Goal: Task Accomplishment & Management: Complete application form

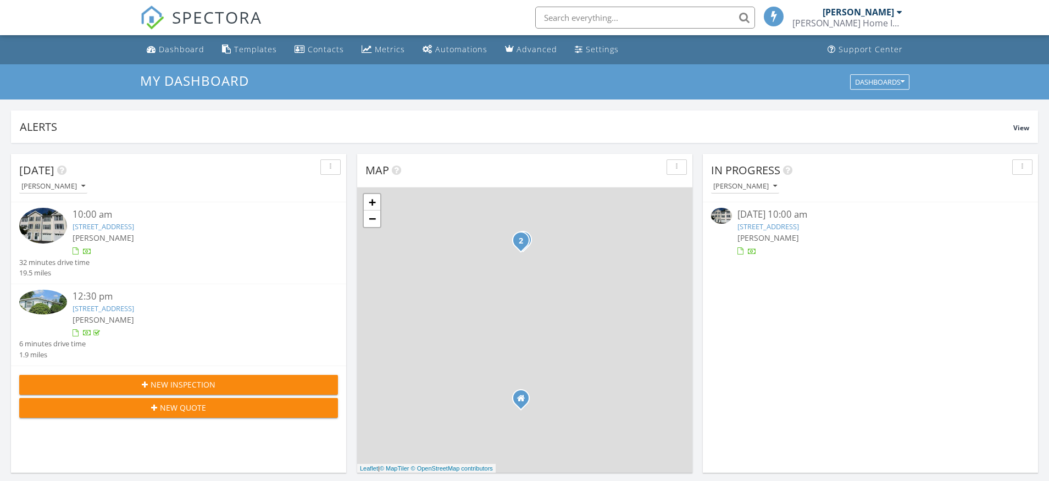
scroll to position [5, 5]
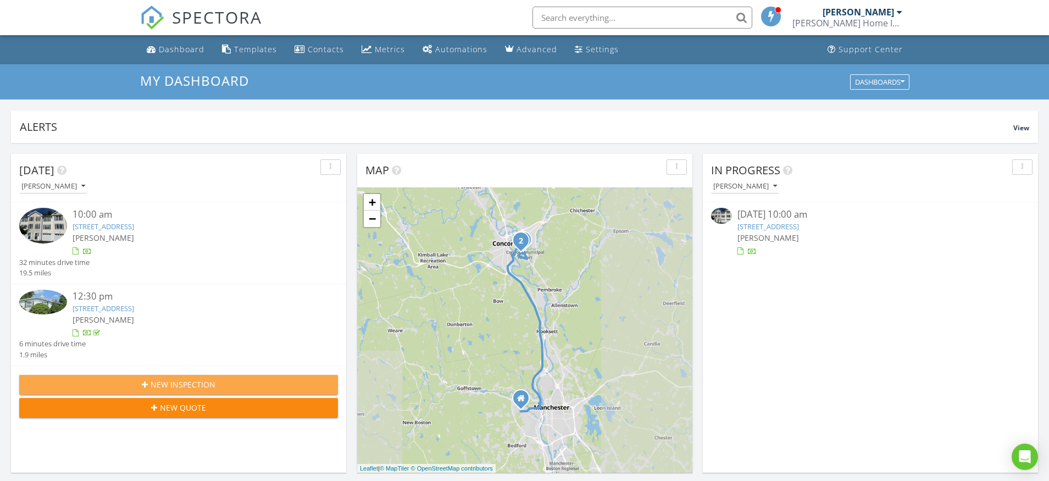
click at [234, 382] on div "New Inspection" at bounding box center [178, 385] width 301 height 12
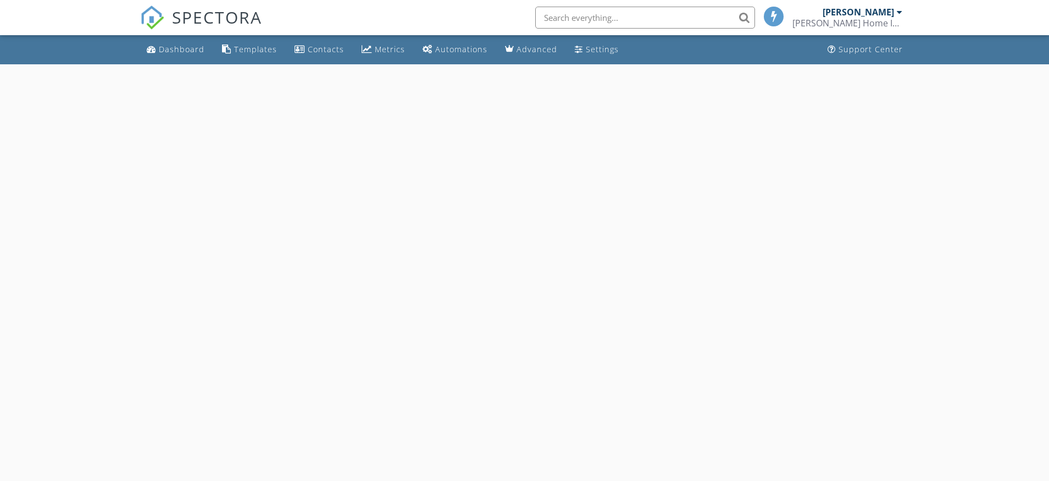
select select "7"
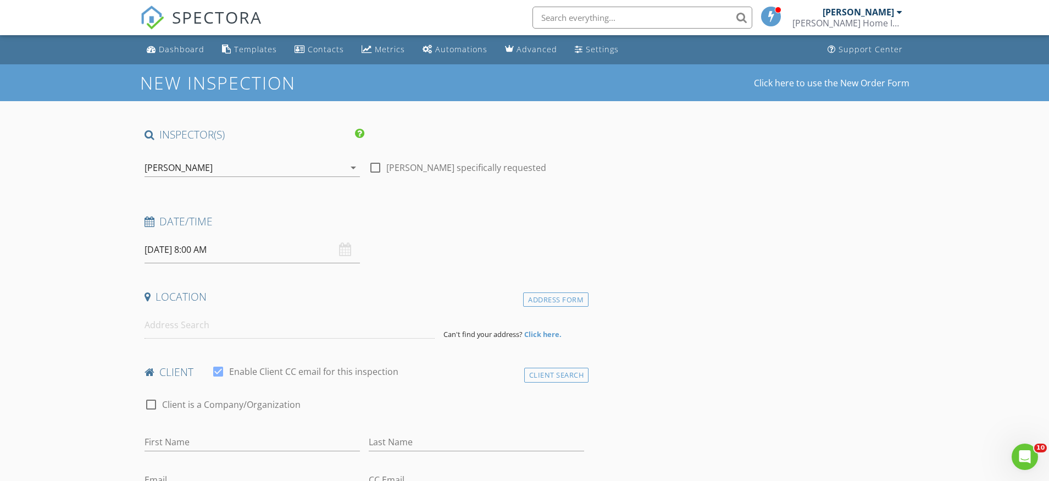
click at [229, 247] on input "08/28/2025 8:00 AM" at bounding box center [252, 249] width 215 height 27
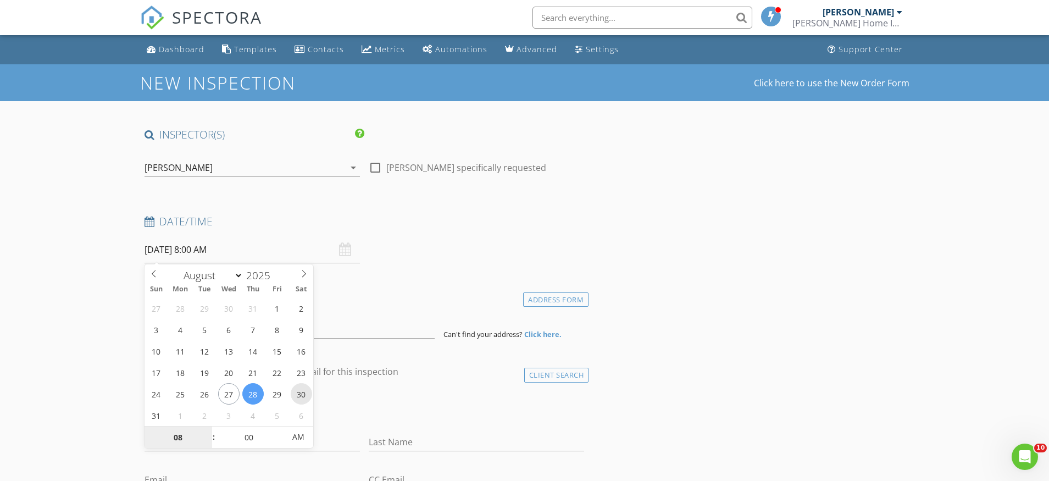
type input "08/30/2025 8:00 AM"
type input "09"
type input "08/30/2025 9:00 AM"
click at [204, 428] on span at bounding box center [208, 432] width 8 height 11
type input "10"
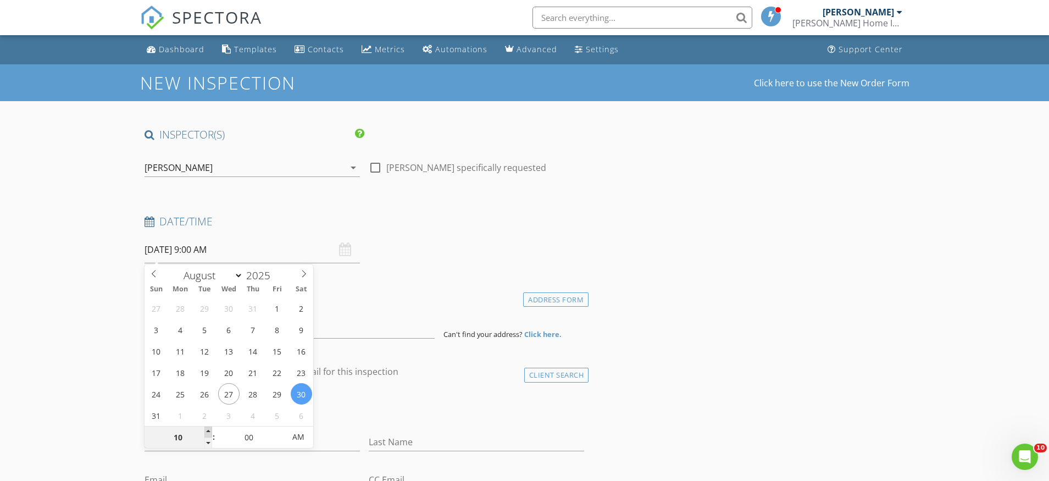
type input "08/30/2025 10:00 AM"
click at [204, 428] on span at bounding box center [208, 432] width 8 height 11
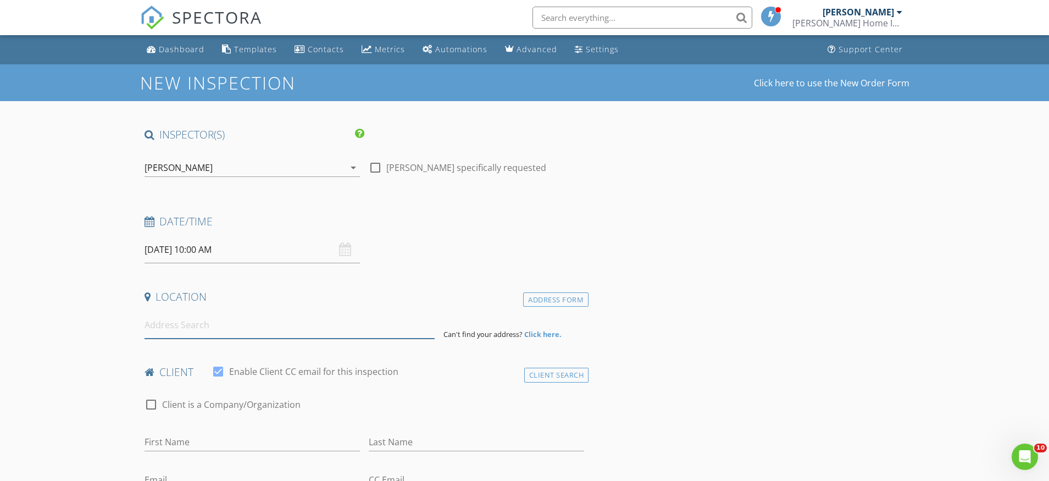
click at [187, 318] on input at bounding box center [290, 325] width 290 height 27
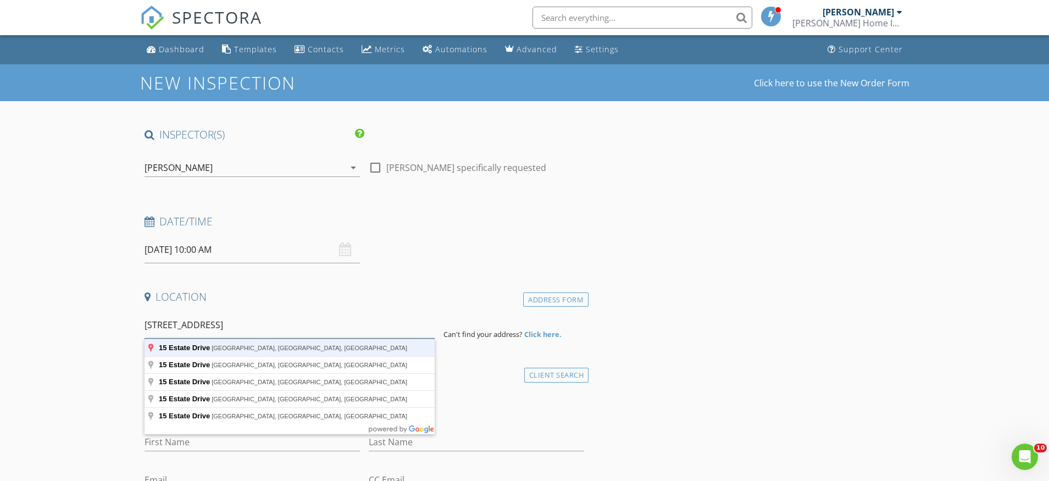
type input "15 Estate Drive, Manchester, NH, USA"
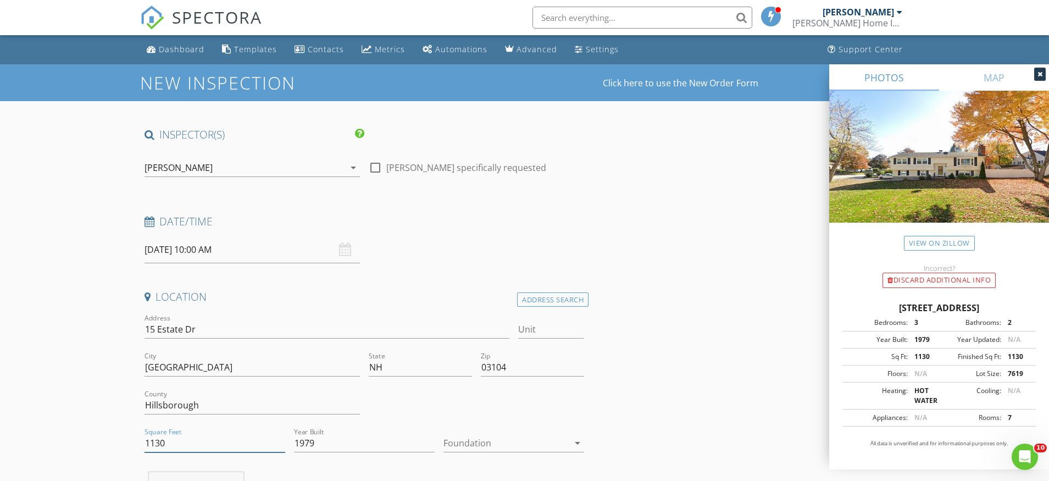
drag, startPoint x: 186, startPoint y: 443, endPoint x: 130, endPoint y: 435, distance: 56.1
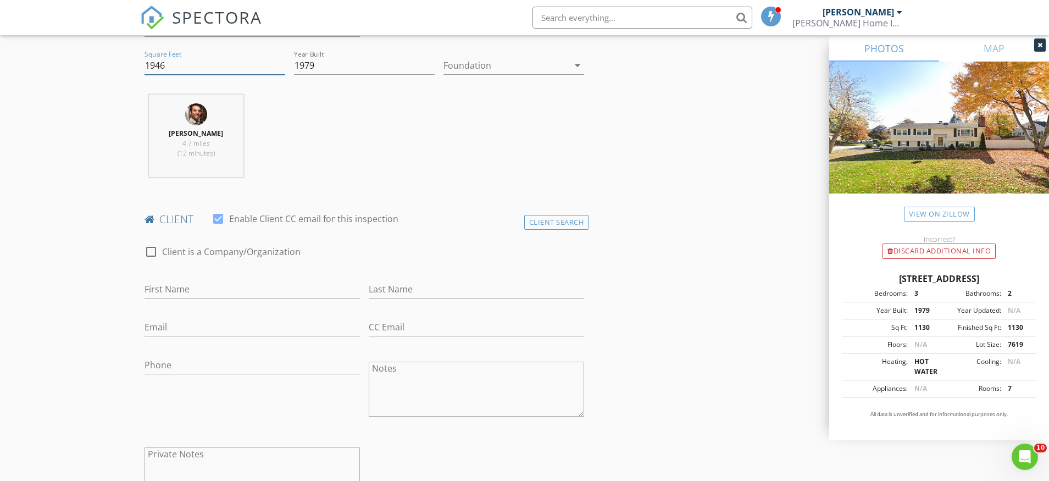
scroll to position [443, 0]
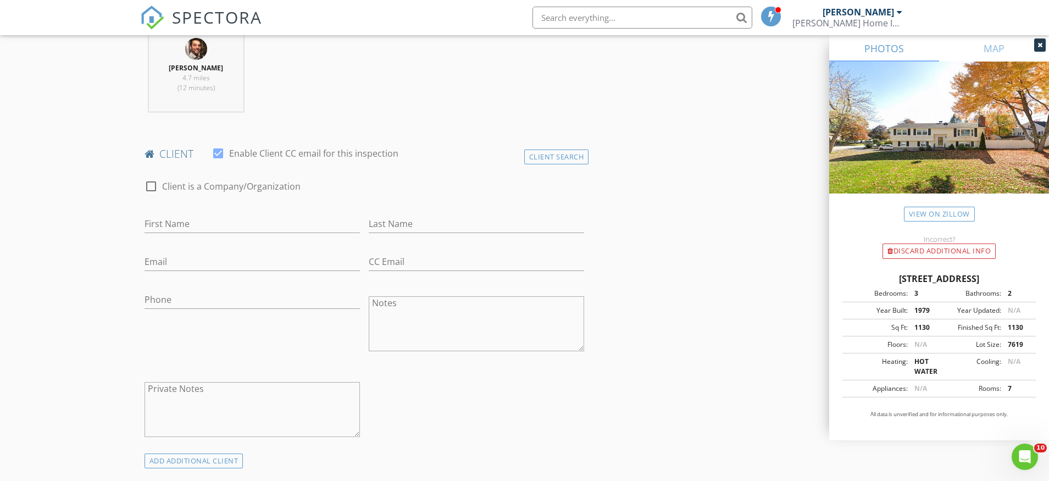
paste input "number"
type input "1946"
click at [246, 263] on input "Email" at bounding box center [252, 268] width 215 height 18
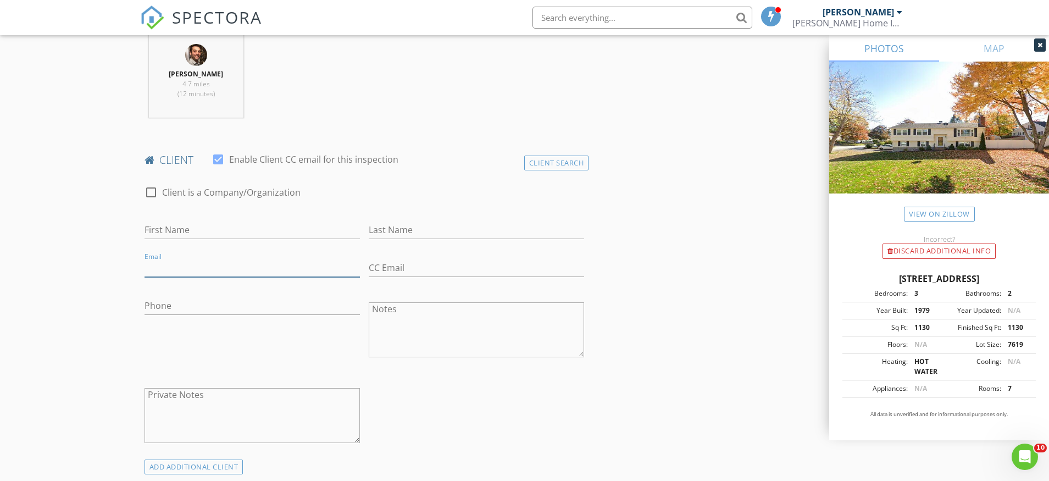
paste input "jsuhaka@gmail.com"
type input "jsuhaka@gmail.com"
paste input "bwalters482@gmail.com"
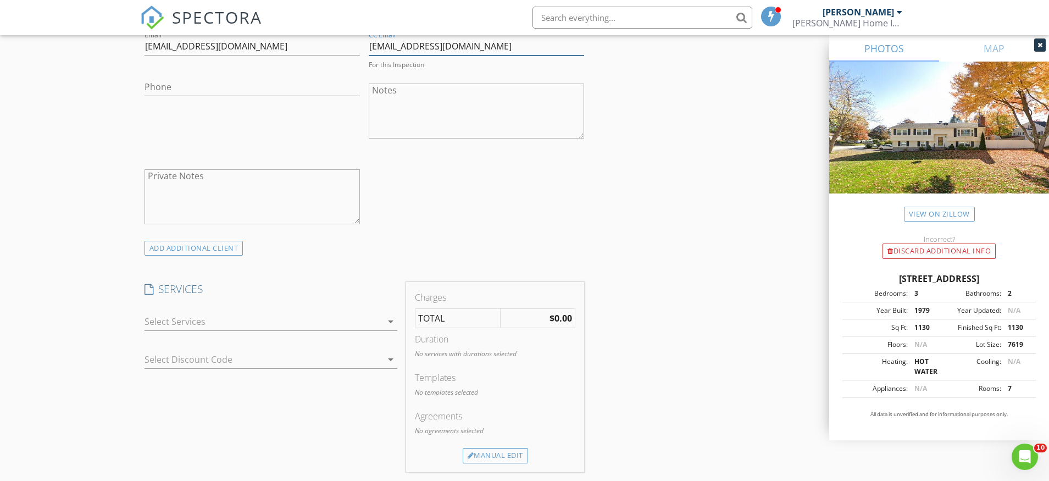
scroll to position [679, 0]
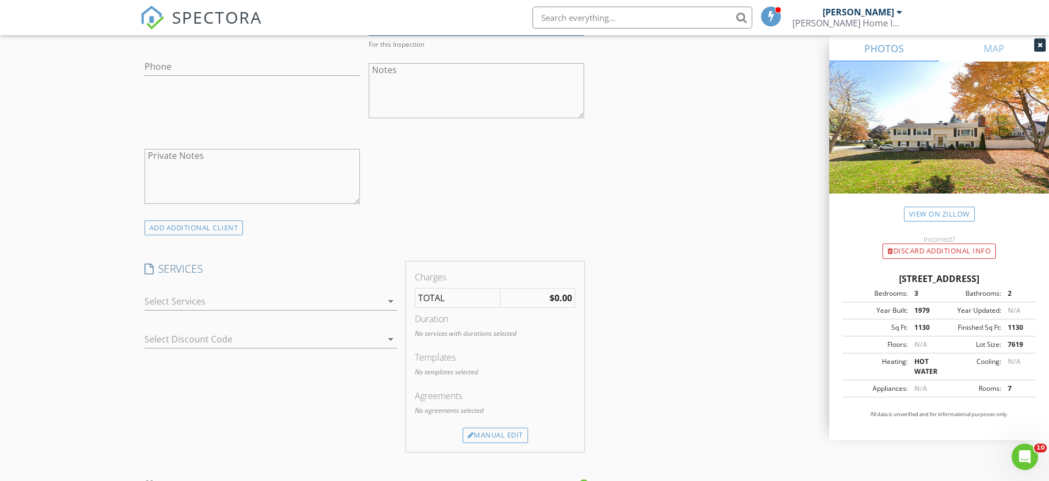
type input "bwalters482@gmail.com"
click at [256, 297] on div at bounding box center [263, 301] width 237 height 18
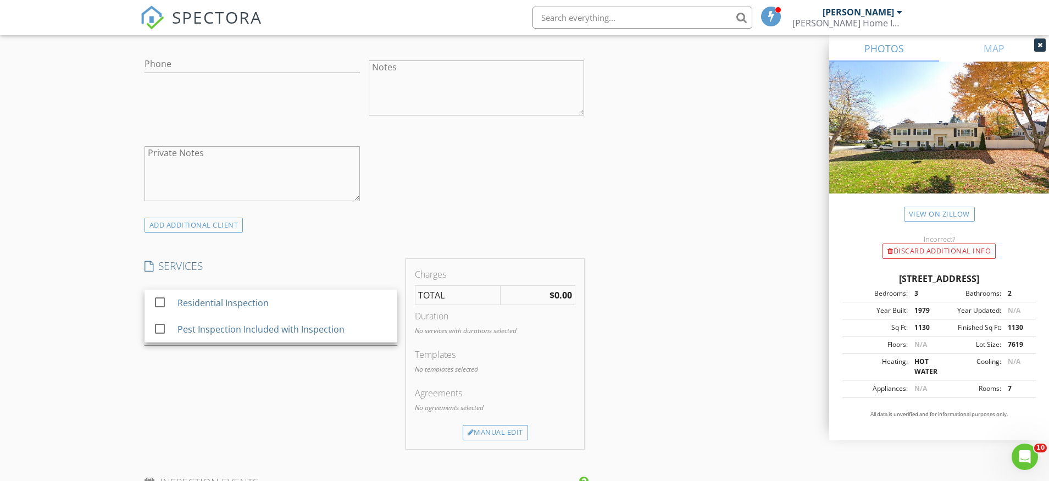
click at [256, 297] on div "Residential Inspection" at bounding box center [222, 302] width 91 height 13
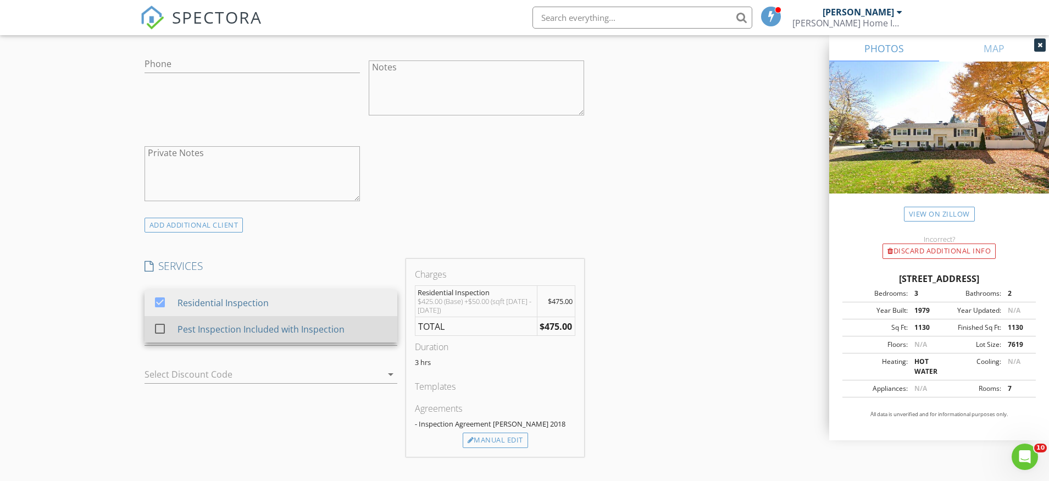
click at [256, 333] on div "Pest Inspection Included with Inspection" at bounding box center [260, 329] width 167 height 13
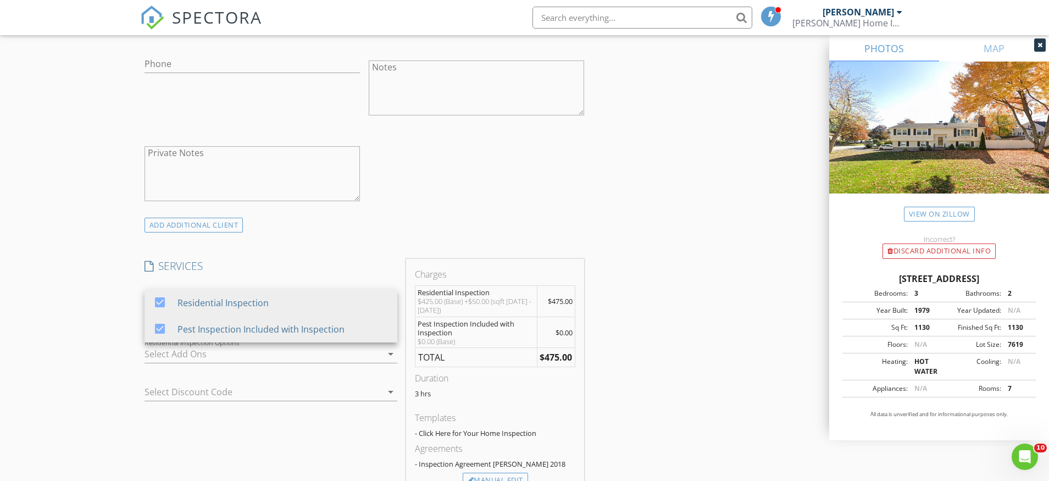
click at [296, 264] on h4 "SERVICES" at bounding box center [271, 266] width 253 height 14
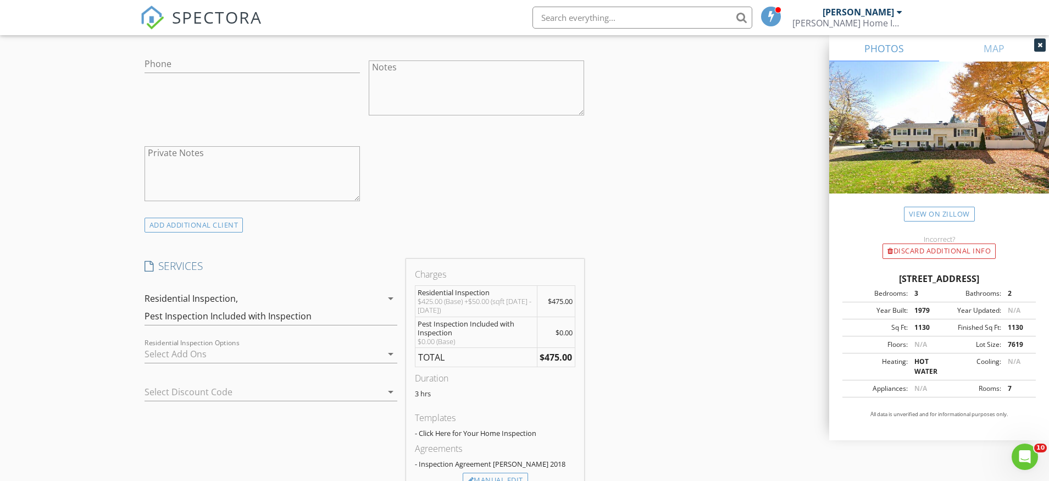
scroll to position [313, 0]
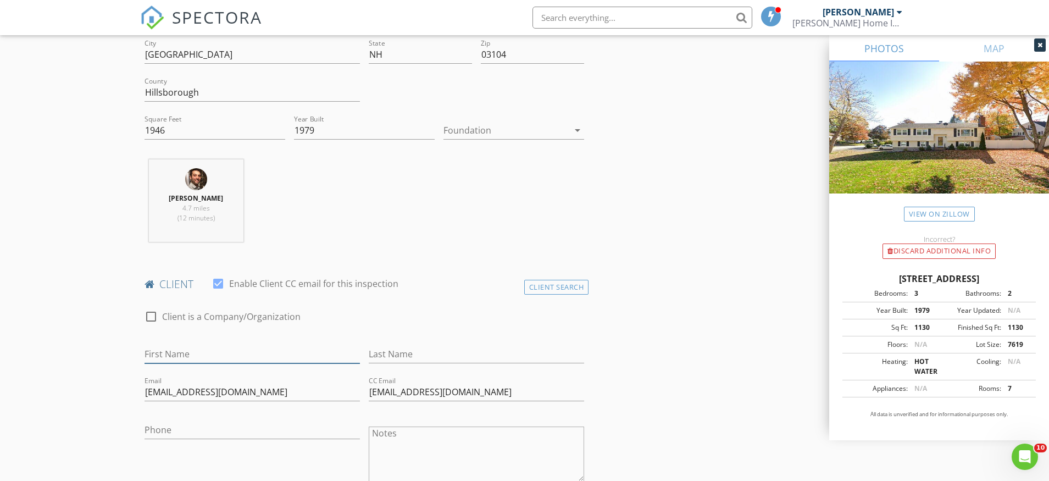
click at [242, 356] on input "First Name" at bounding box center [252, 354] width 215 height 18
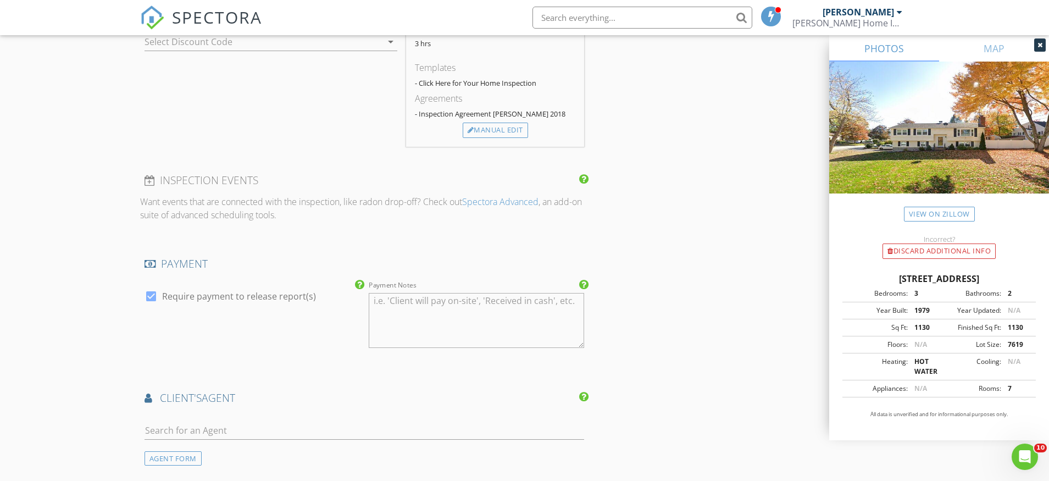
scroll to position [1033, 0]
type input "Brittany and Jesse"
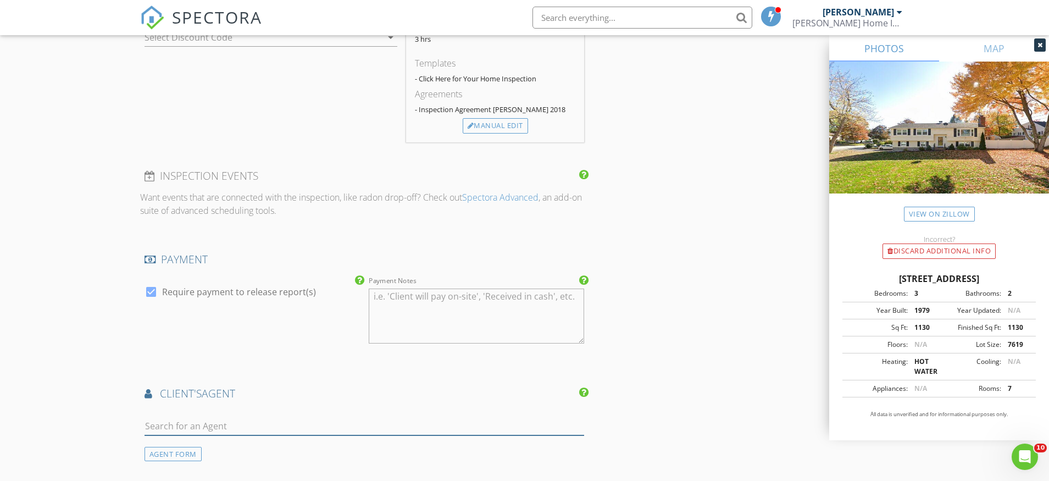
click at [279, 423] on input "text" at bounding box center [365, 426] width 440 height 18
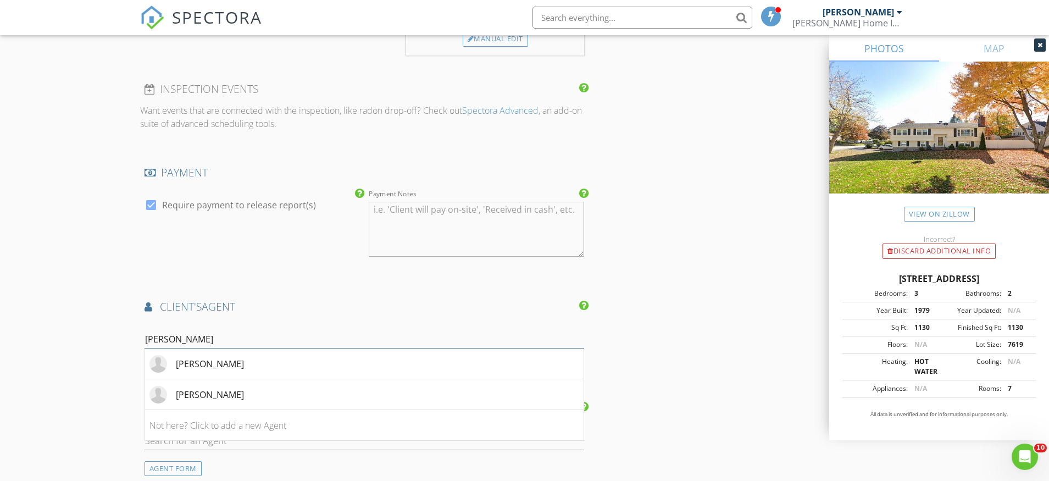
scroll to position [1122, 0]
type input "cindy"
click at [262, 394] on li "Cindy Anderson" at bounding box center [364, 393] width 439 height 31
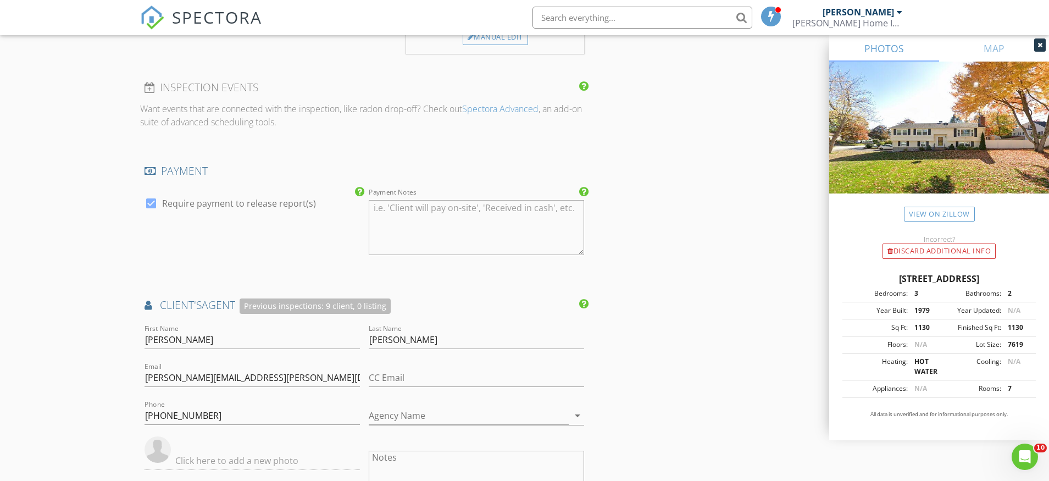
click at [278, 266] on div "check_box Require payment to release report(s)" at bounding box center [252, 229] width 224 height 86
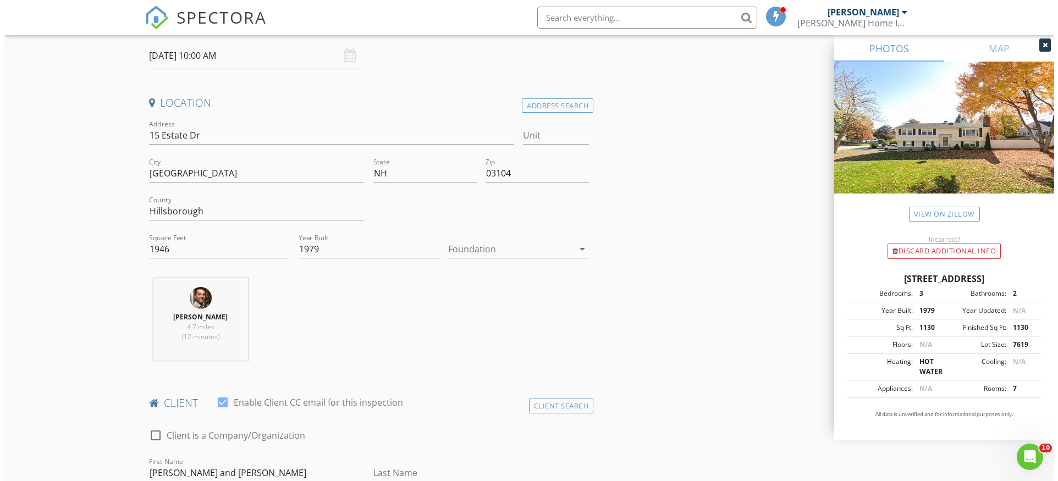
scroll to position [0, 0]
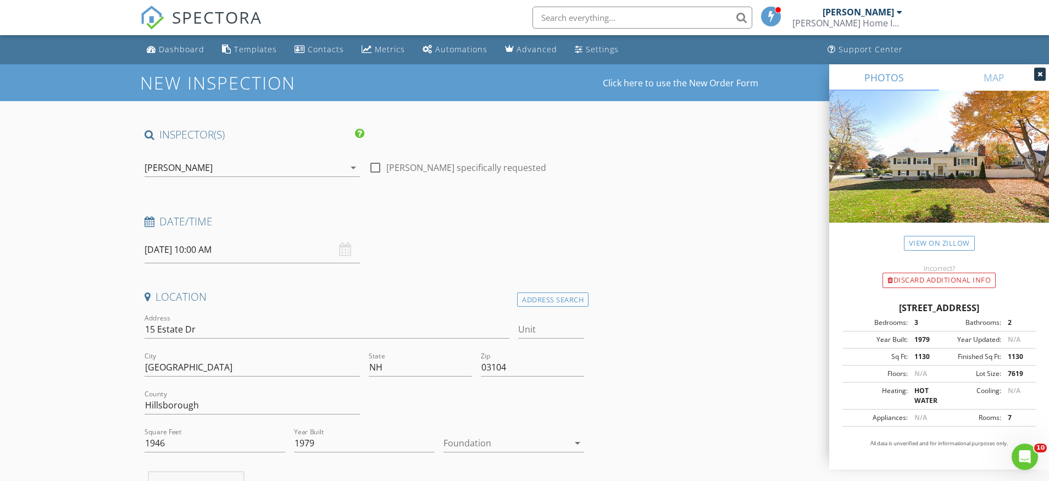
click at [231, 252] on input "08/30/2025 10:00 AM" at bounding box center [252, 249] width 215 height 27
